Goal: Answer question/provide support

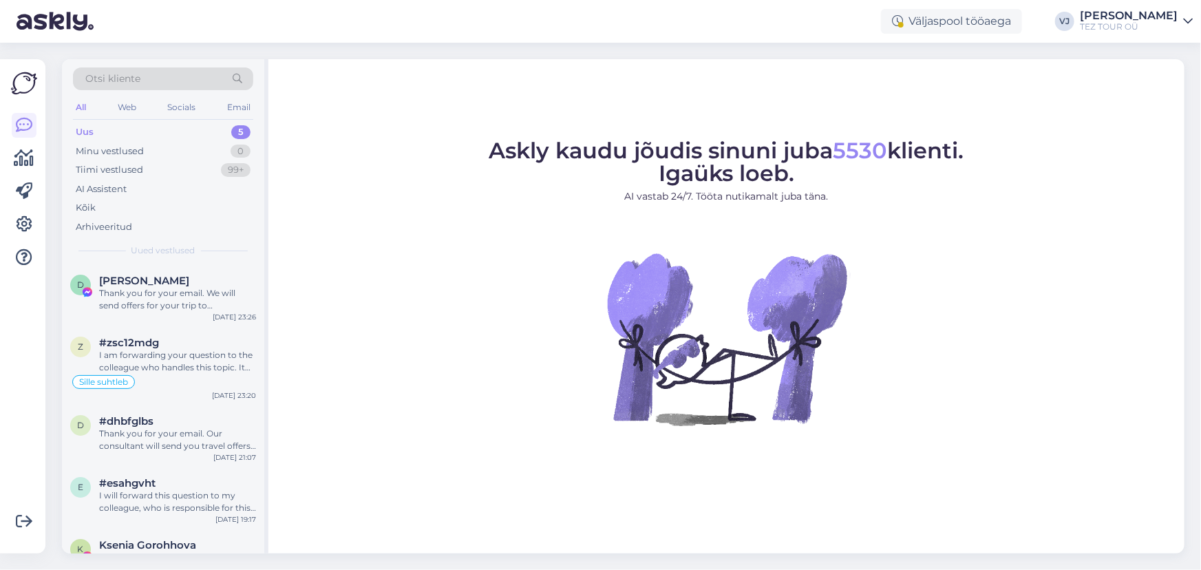
click at [330, 266] on figure "Askly kaudu jõudis sinuni juba 5530 klienti. Igaüks loeb. AI vastab 24/7. Tööta…" at bounding box center [726, 301] width 891 height 323
click at [171, 281] on div "[PERSON_NAME]" at bounding box center [177, 281] width 157 height 12
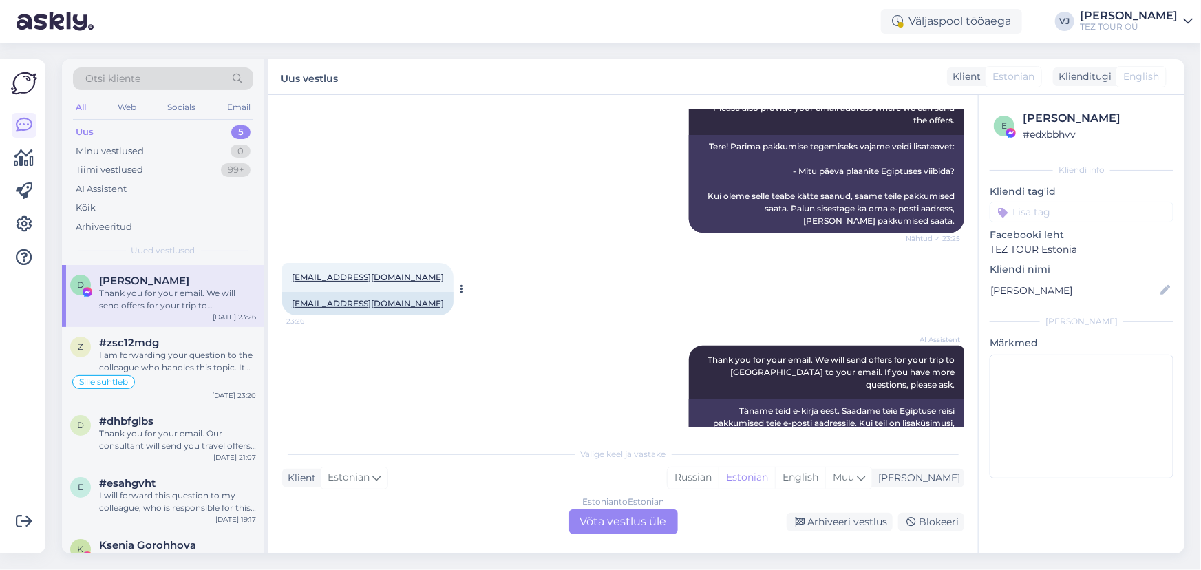
scroll to position [255, 0]
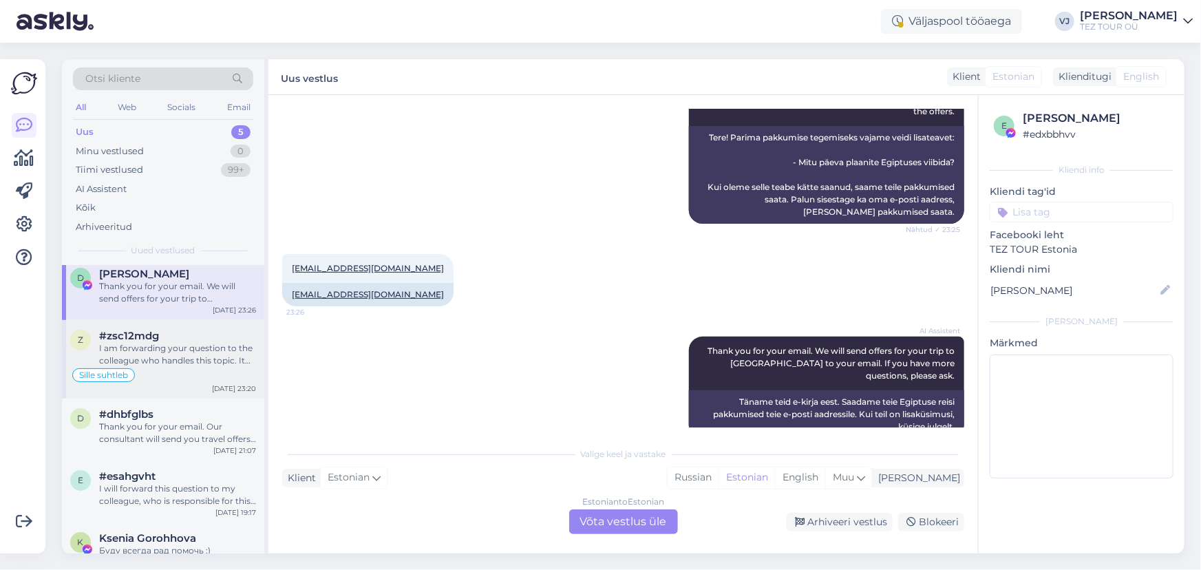
click at [152, 344] on div "I am forwarding your question to the colleague who handles this topic. It may t…" at bounding box center [177, 354] width 157 height 25
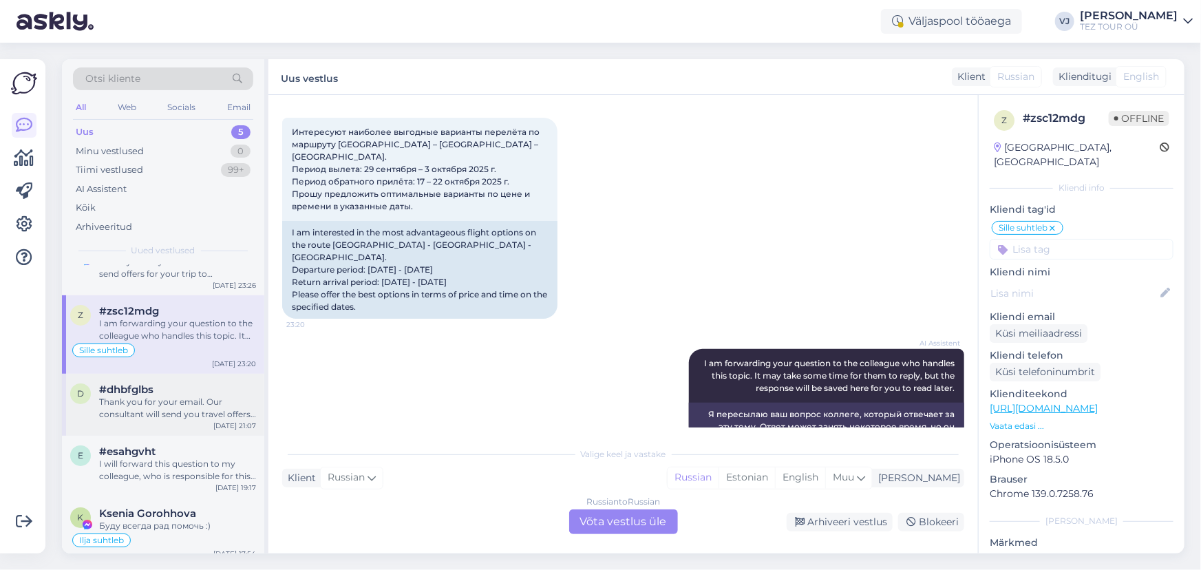
scroll to position [33, 0]
click at [156, 396] on div "Thank you for your email. Our consultant will send you travel offers for [GEOGR…" at bounding box center [177, 406] width 157 height 25
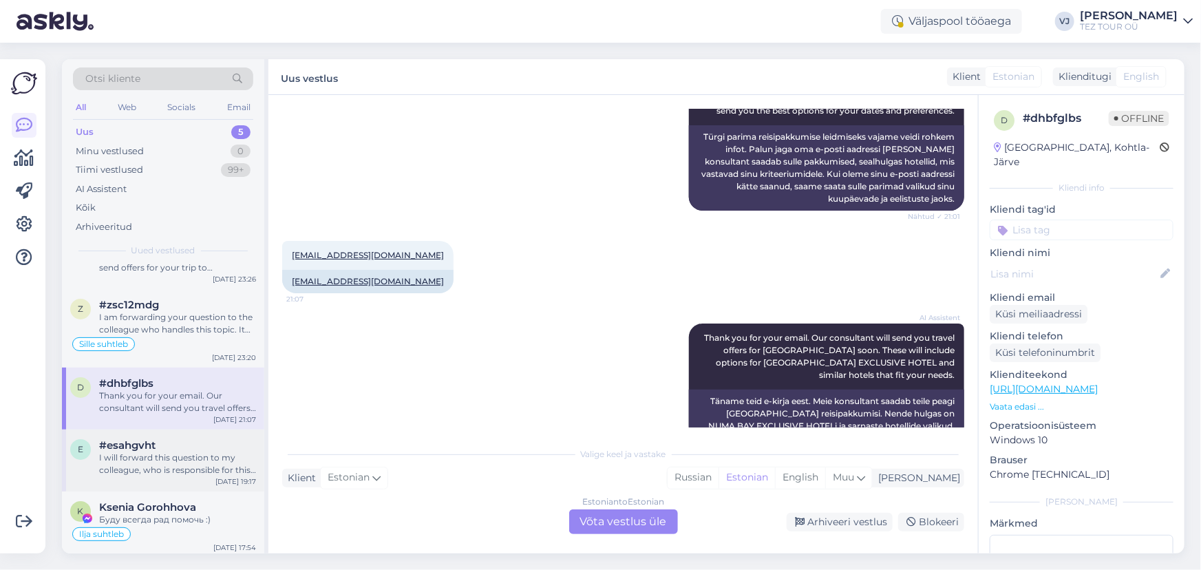
scroll to position [41, 0]
click at [162, 462] on div "I will forward this question to my colleague, who is responsible for this. The …" at bounding box center [177, 461] width 157 height 25
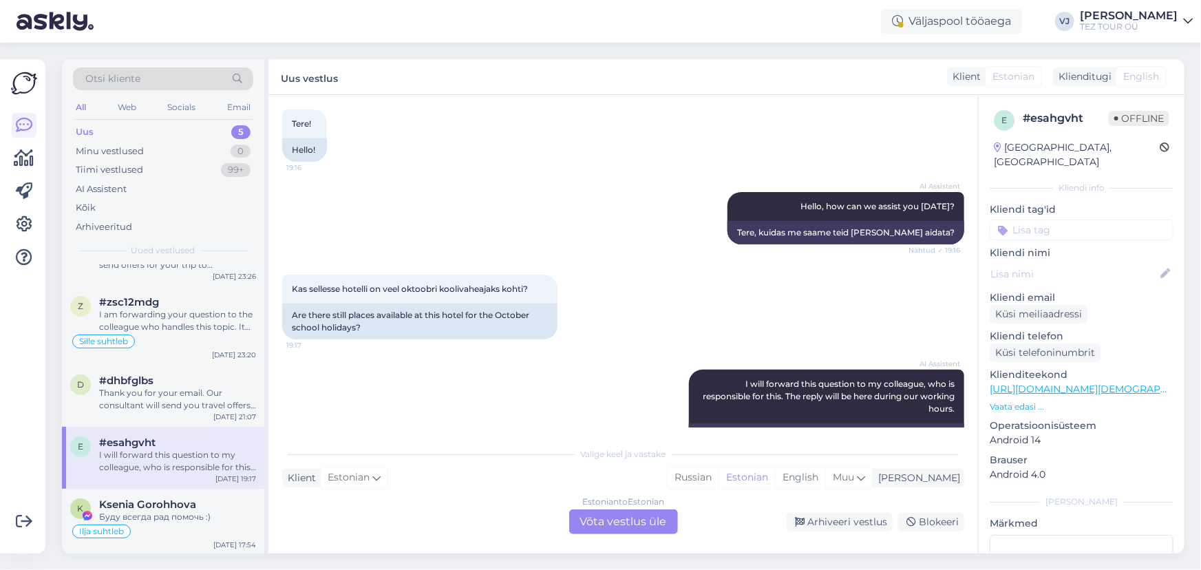
scroll to position [118, 0]
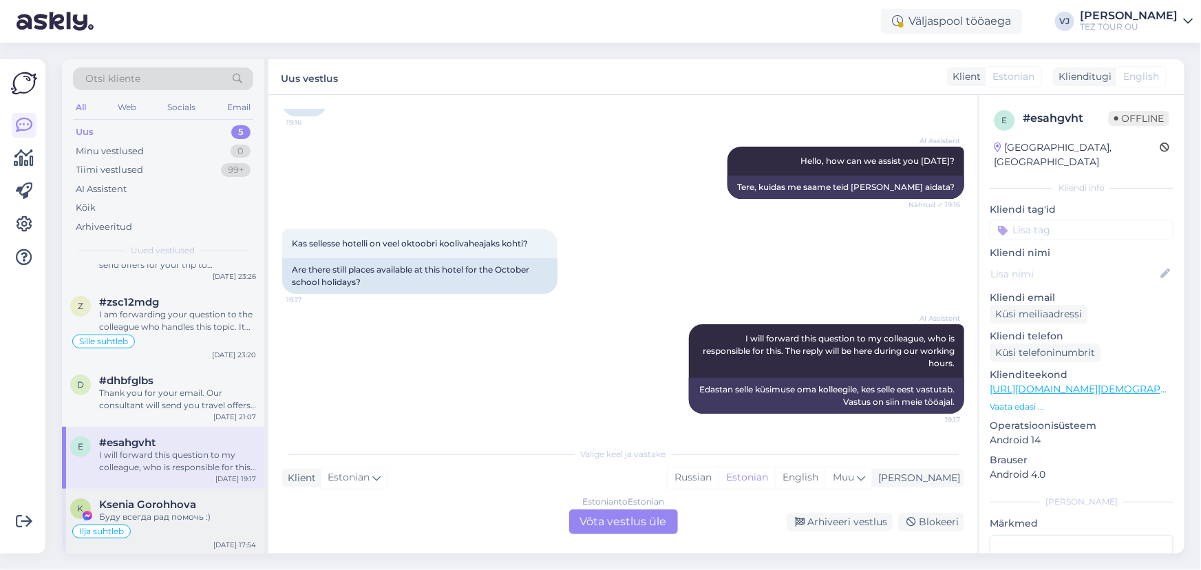
click at [179, 523] on div "Ilja suhtleb" at bounding box center [163, 531] width 186 height 17
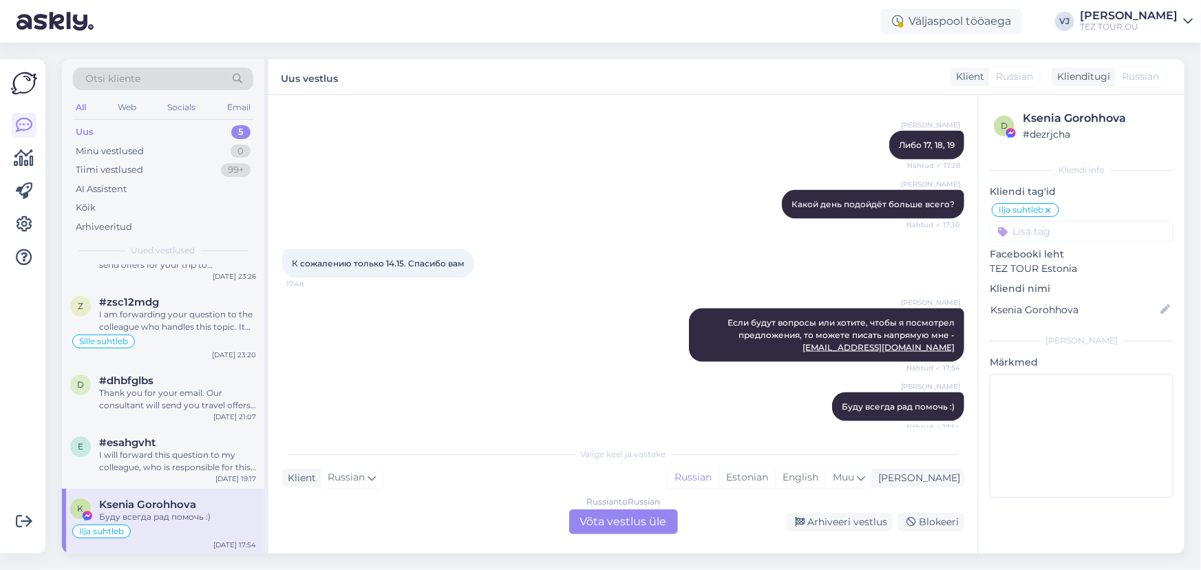
scroll to position [1007, 0]
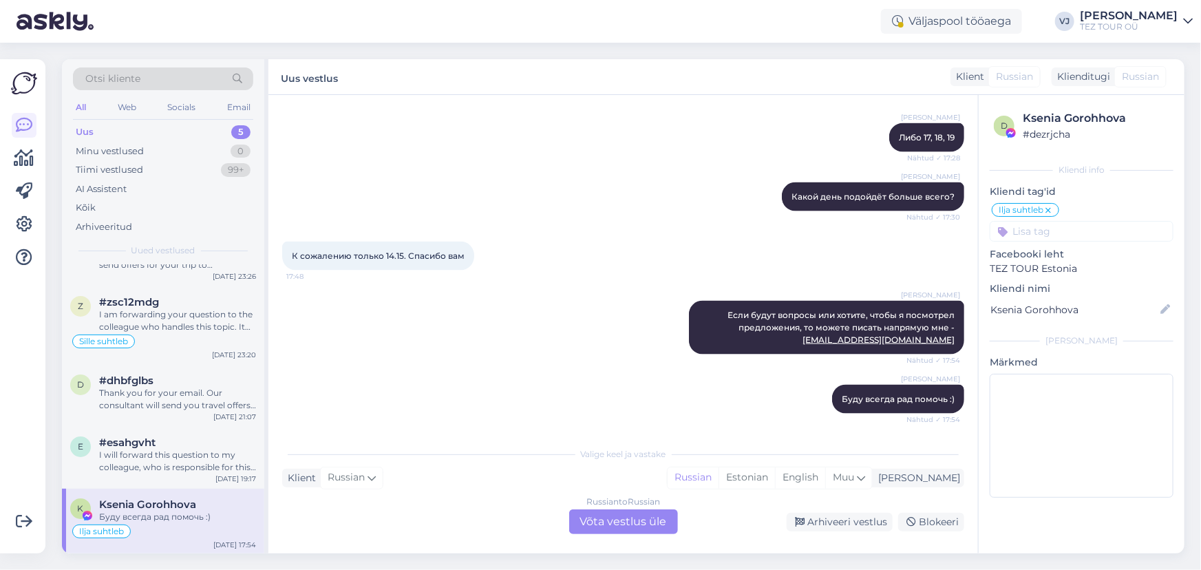
click at [169, 132] on div "Uus 5" at bounding box center [163, 131] width 180 height 19
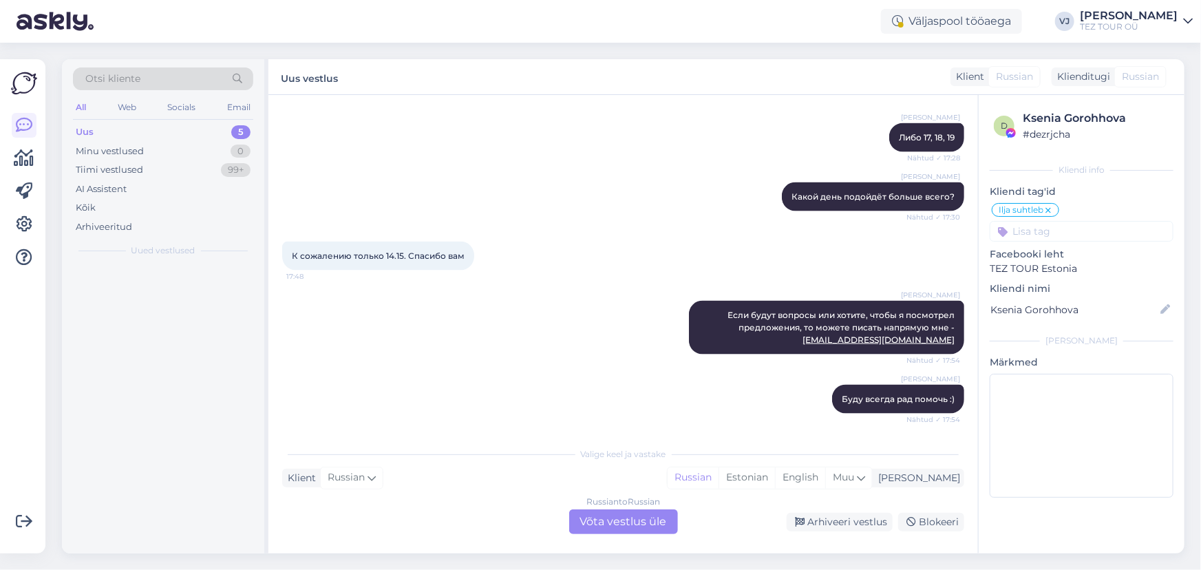
scroll to position [0, 0]
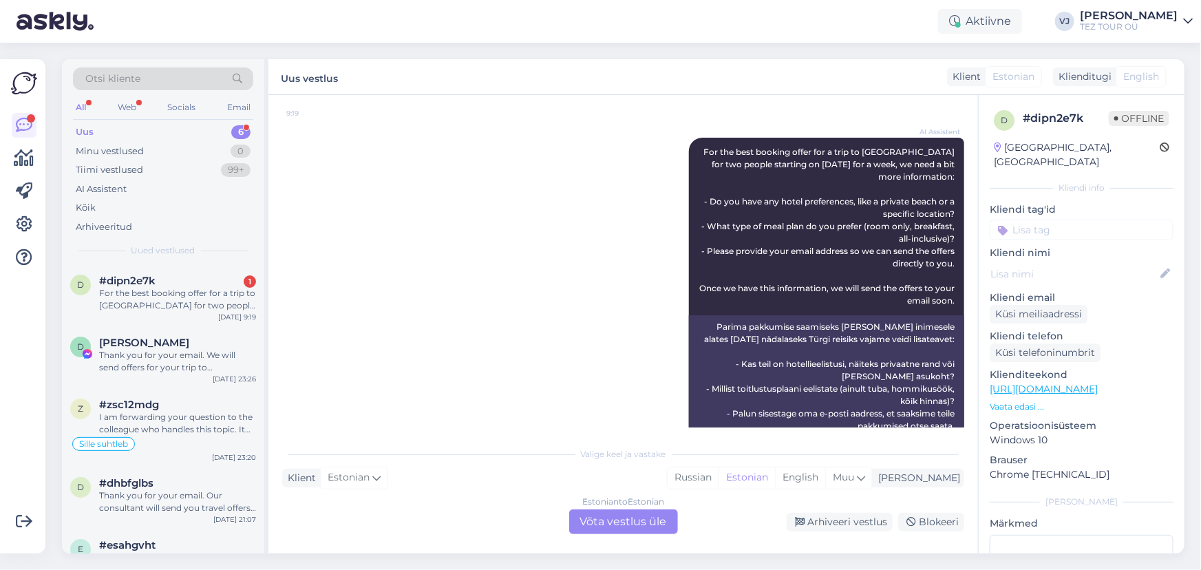
scroll to position [213, 0]
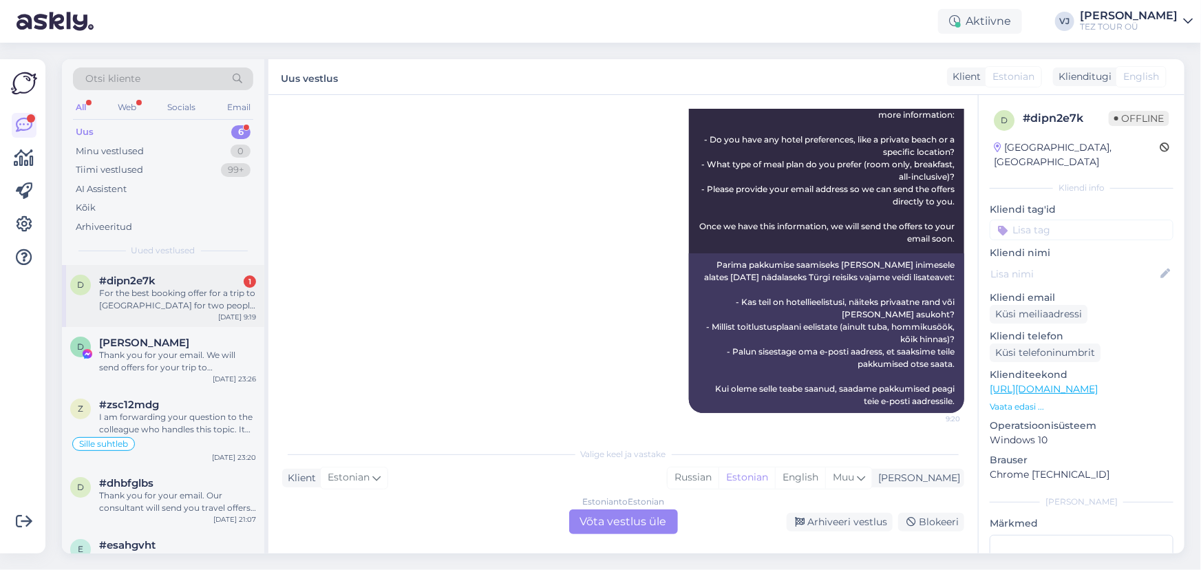
click at [188, 285] on div "#dipn2e7k 1" at bounding box center [177, 281] width 157 height 12
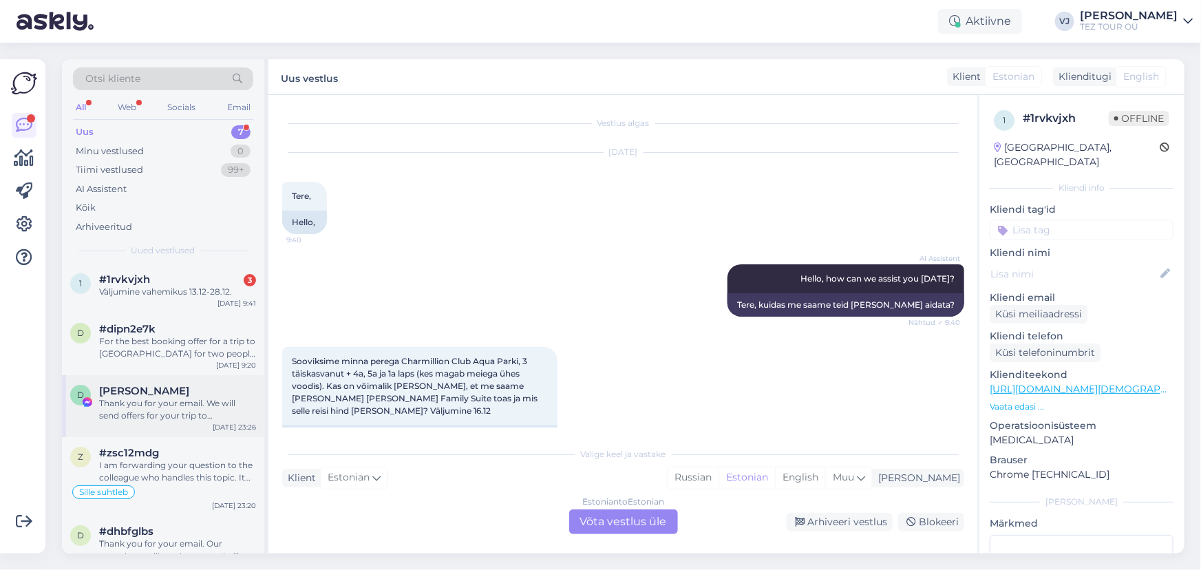
scroll to position [0, 0]
click at [197, 279] on div "#1rvkvjxh 3" at bounding box center [177, 281] width 157 height 12
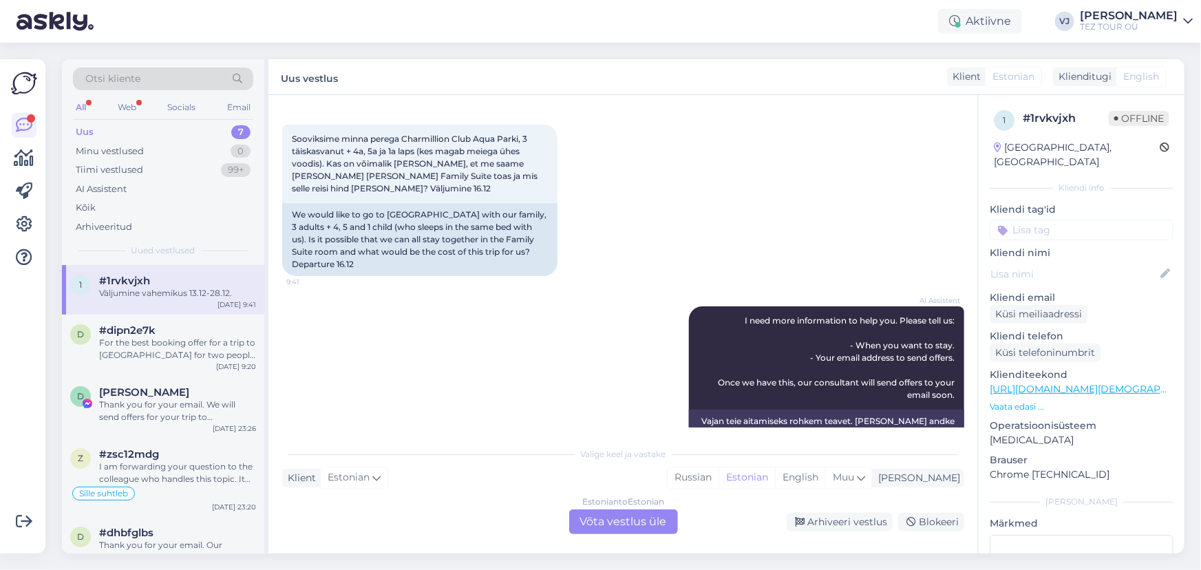
scroll to position [222, 0]
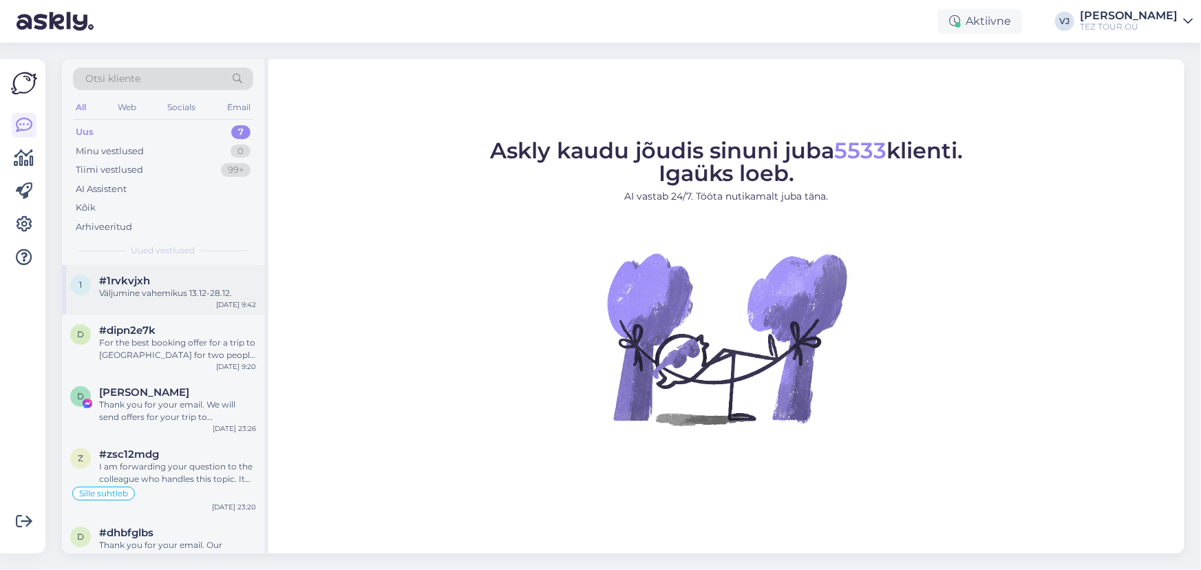
click at [194, 302] on div "1 #1rvkvjxh Väljumine vahemikus 13.12-28.12. Sep 1 9:42" at bounding box center [163, 290] width 202 height 50
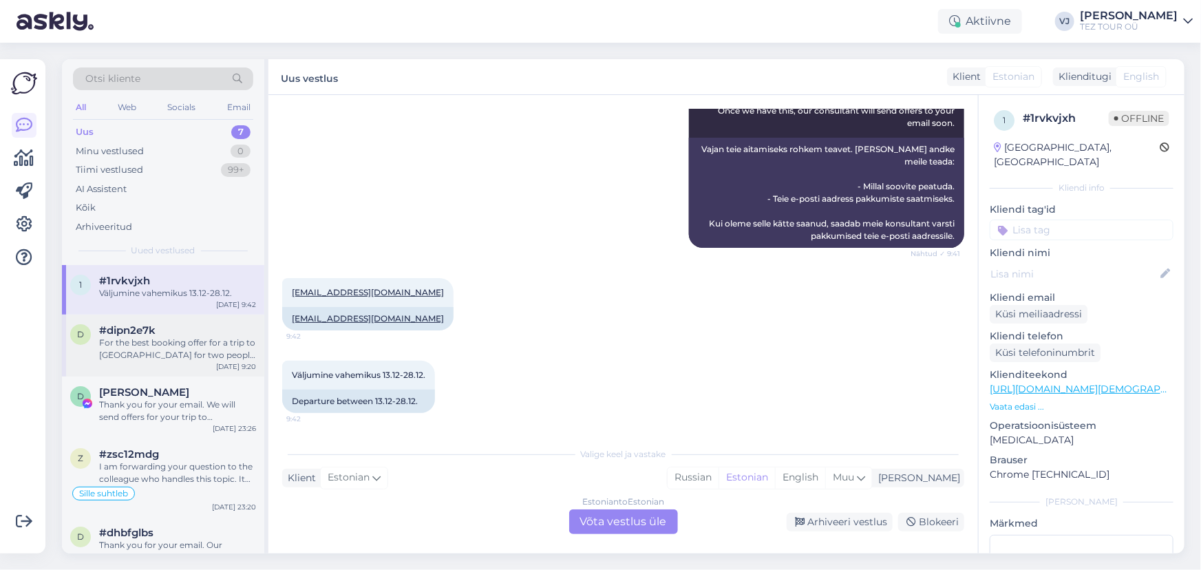
click at [200, 353] on div "For the best booking offer for a trip to Turkey for two people starting on Sept…" at bounding box center [177, 348] width 157 height 25
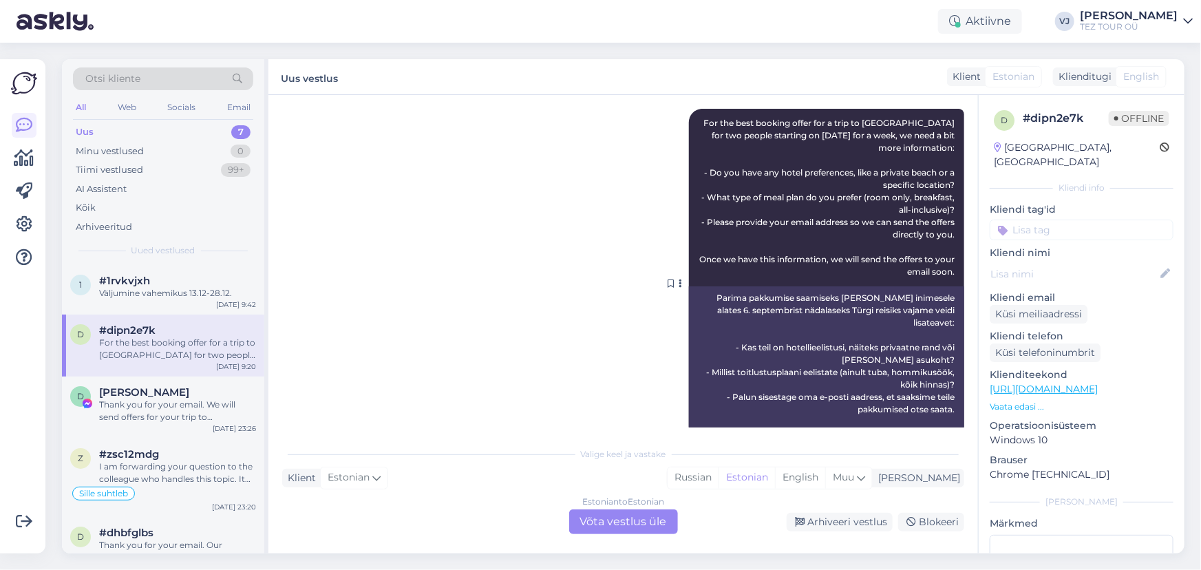
scroll to position [213, 0]
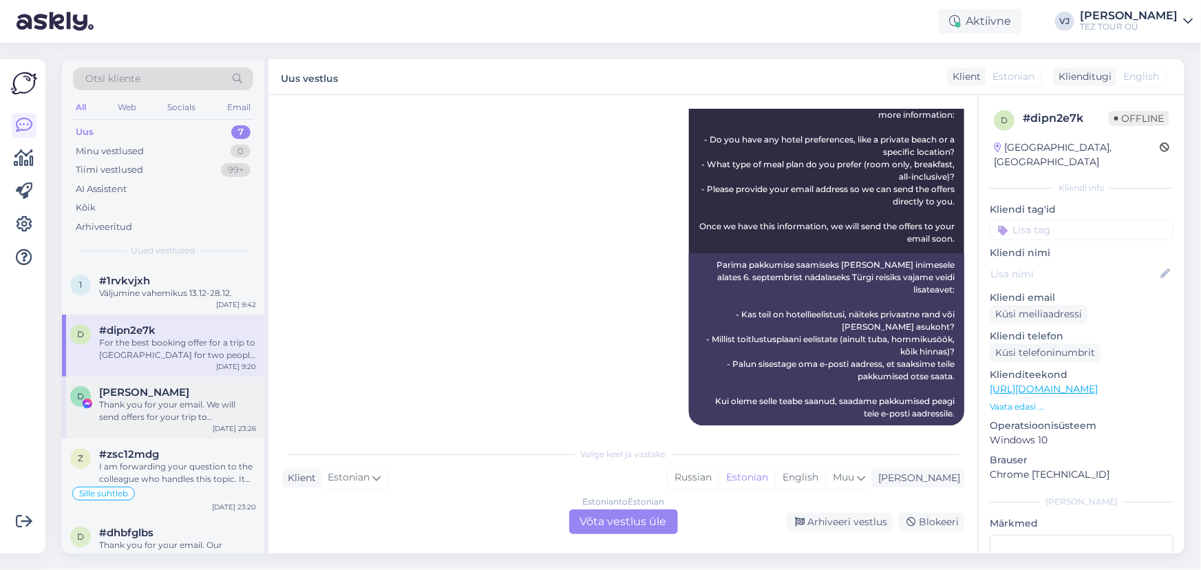
click at [160, 411] on div "Thank you for your email. We will send offers for your trip to [GEOGRAPHIC_DATA…" at bounding box center [177, 410] width 157 height 25
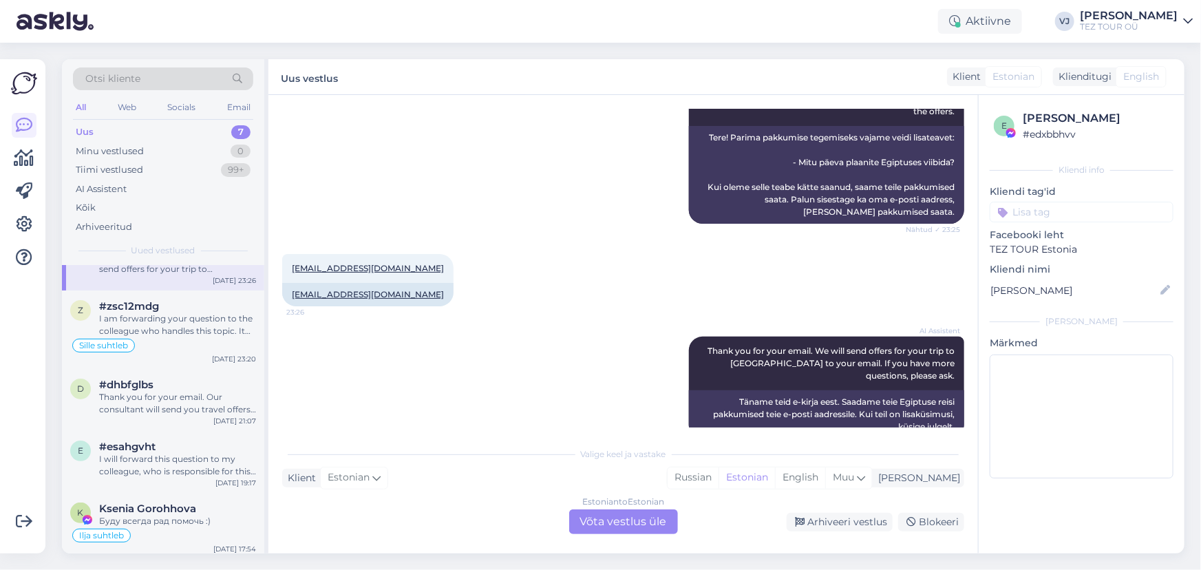
scroll to position [151, 0]
click at [180, 381] on div "#dhbfglbs" at bounding box center [177, 381] width 157 height 12
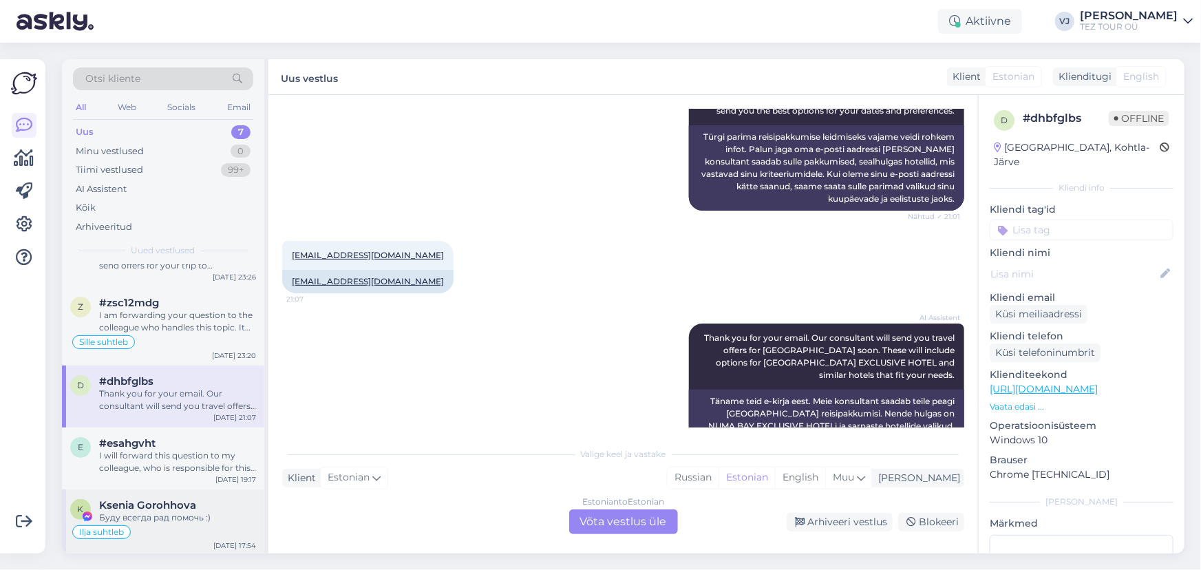
click at [191, 499] on span "Ksenia Gorohhova" at bounding box center [147, 505] width 97 height 12
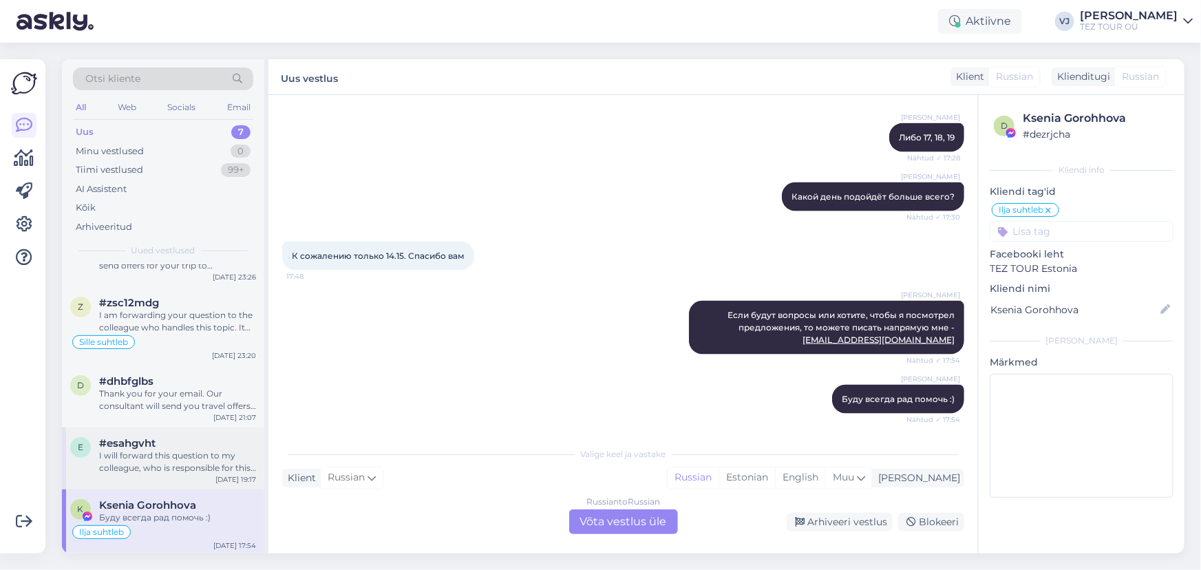
click at [197, 461] on div "I will forward this question to my colleague, who is responsible for this. The …" at bounding box center [177, 461] width 157 height 25
